Goal: Check status: Check status

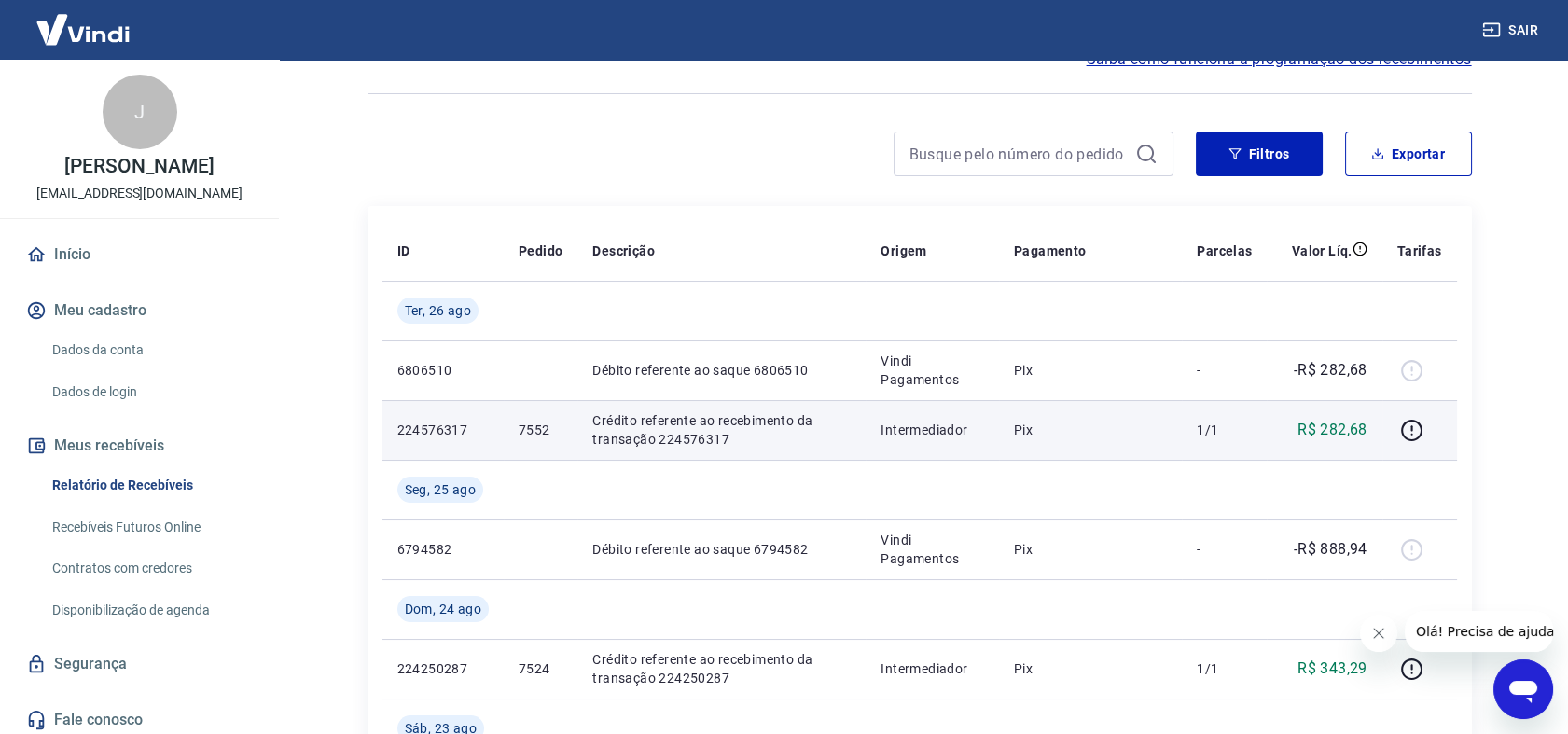
scroll to position [104, 0]
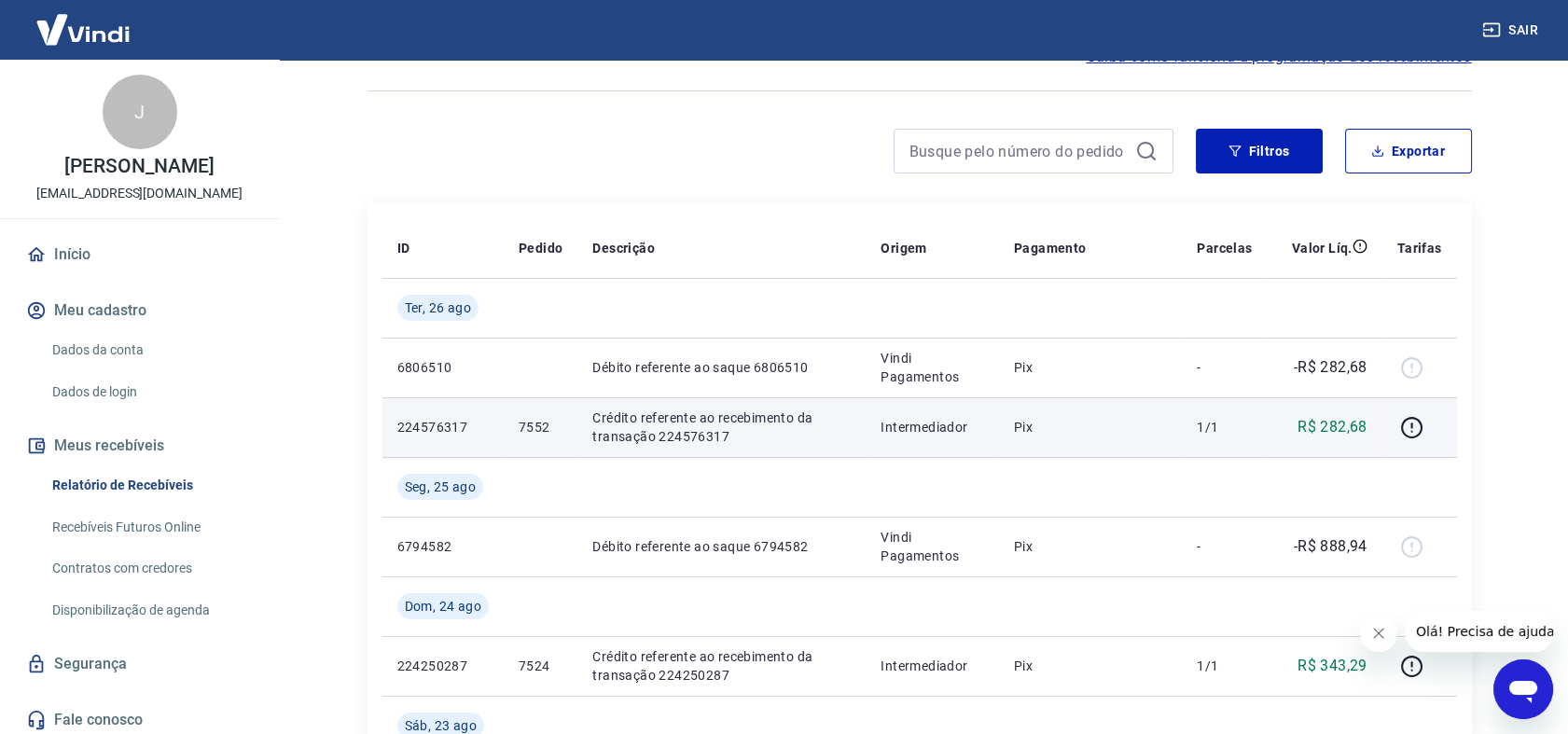
click at [687, 435] on p "Crédito referente ao recebimento da transação 224576317" at bounding box center [722, 427] width 259 height 38
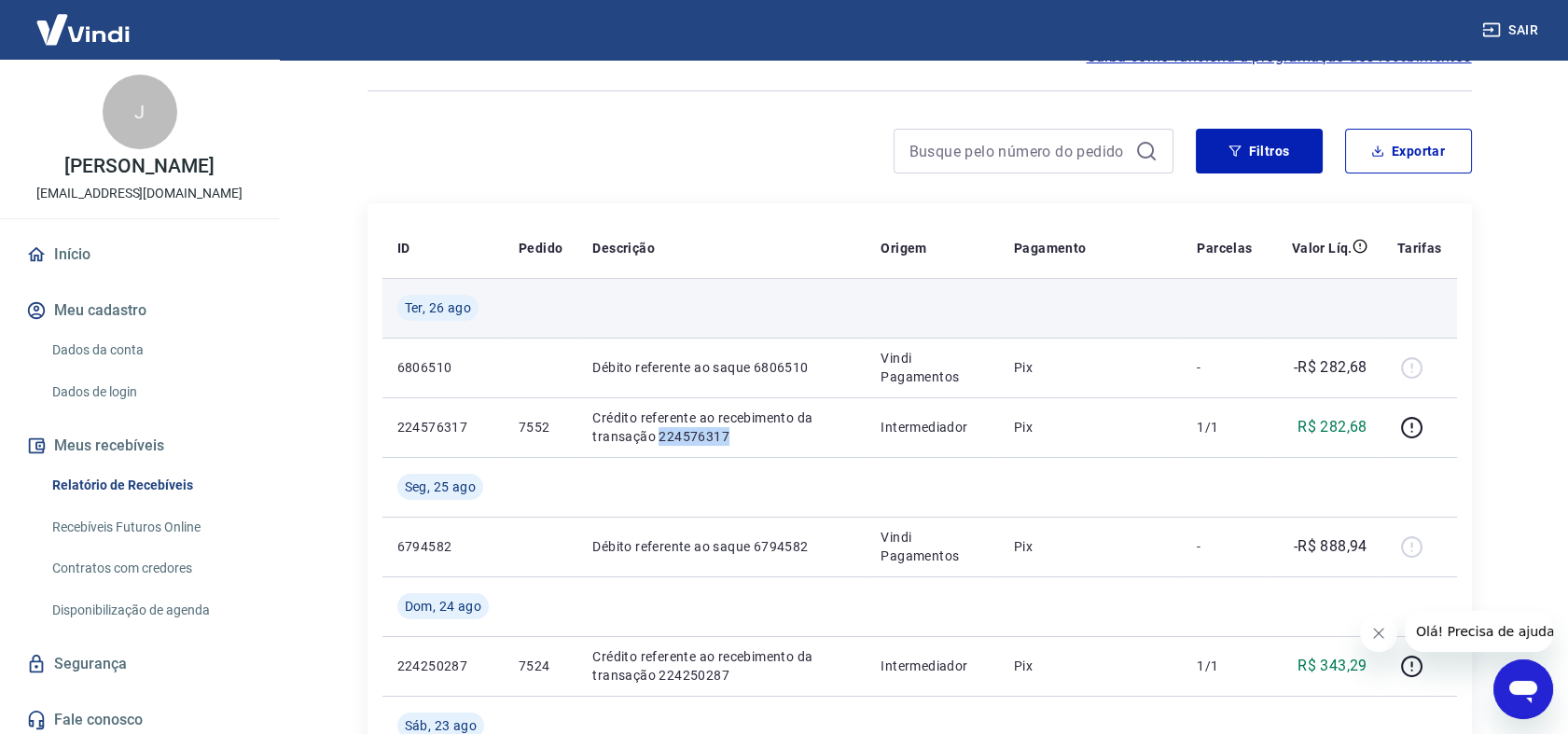
copy p "224576317"
